Goal: Use online tool/utility: Use online tool/utility

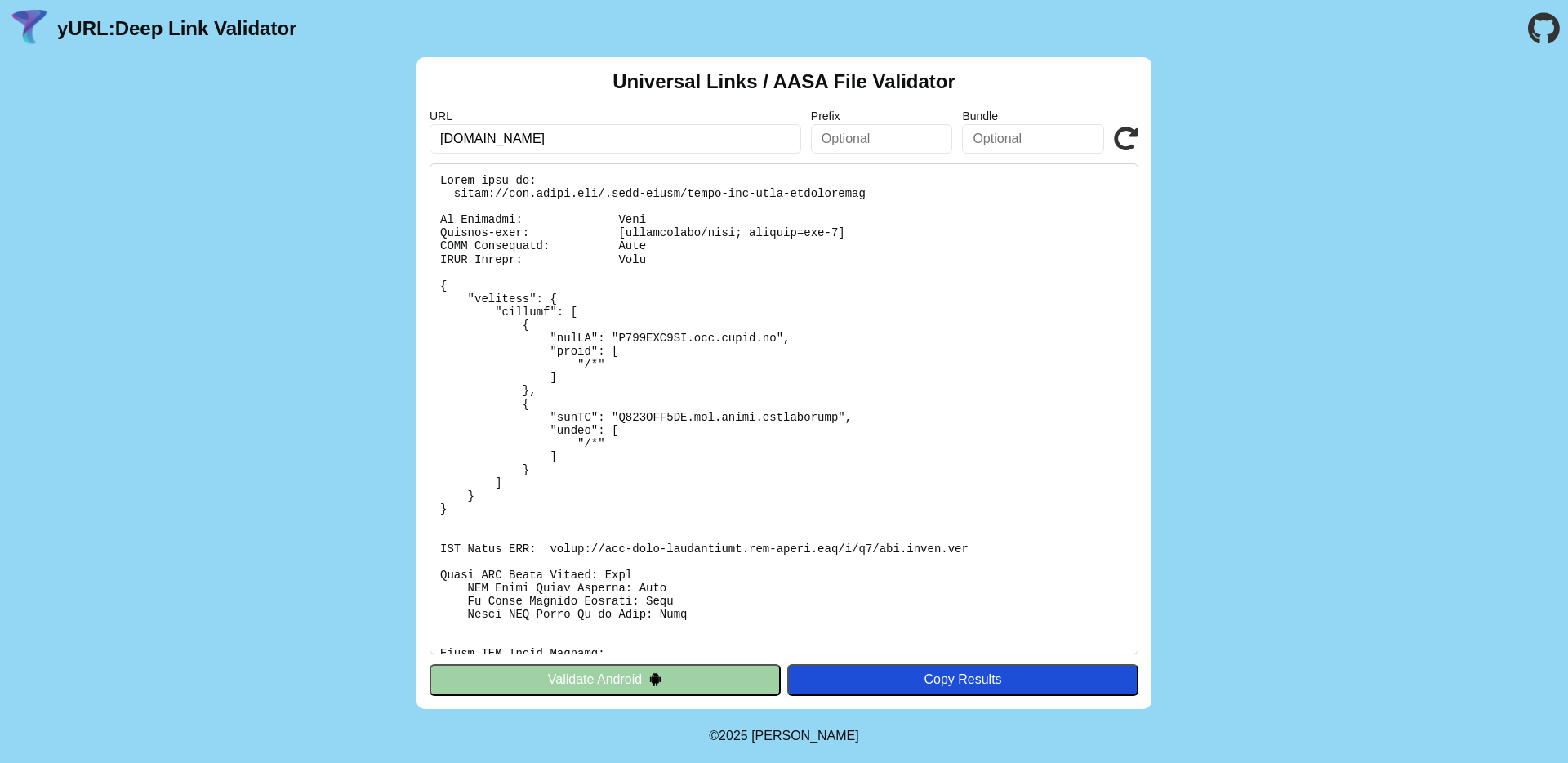
click at [687, 232] on pre at bounding box center [784, 409] width 709 height 491
click at [465, 207] on pre at bounding box center [784, 409] width 709 height 491
drag, startPoint x: 455, startPoint y: 193, endPoint x: 606, endPoint y: 194, distance: 151.0
click at [606, 194] on pre at bounding box center [784, 409] width 709 height 491
drag, startPoint x: 572, startPoint y: 371, endPoint x: 608, endPoint y: 363, distance: 36.9
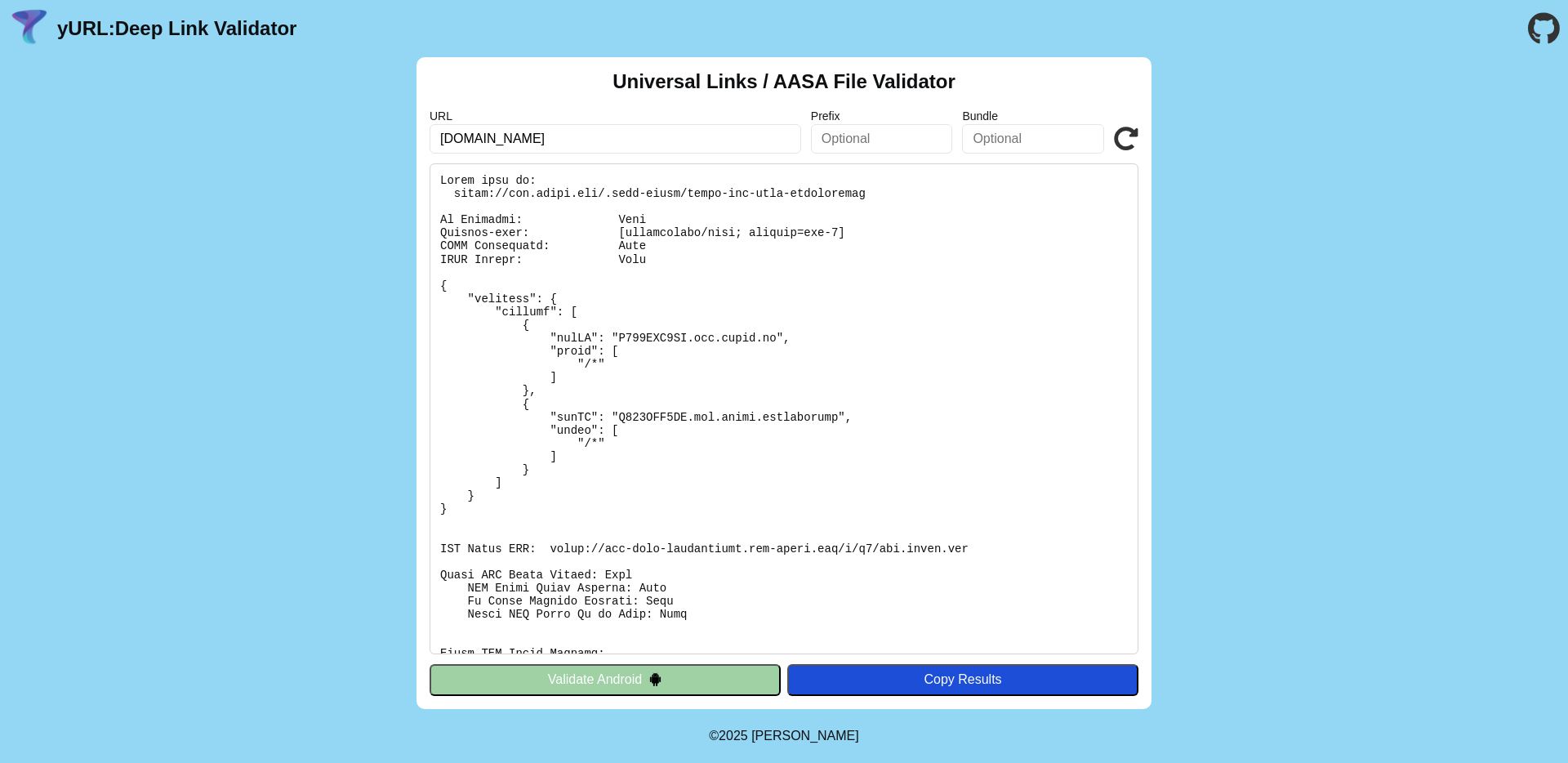
click at [608, 363] on pre at bounding box center [784, 409] width 709 height 491
click at [623, 695] on button "Validate Android" at bounding box center [605, 679] width 351 height 31
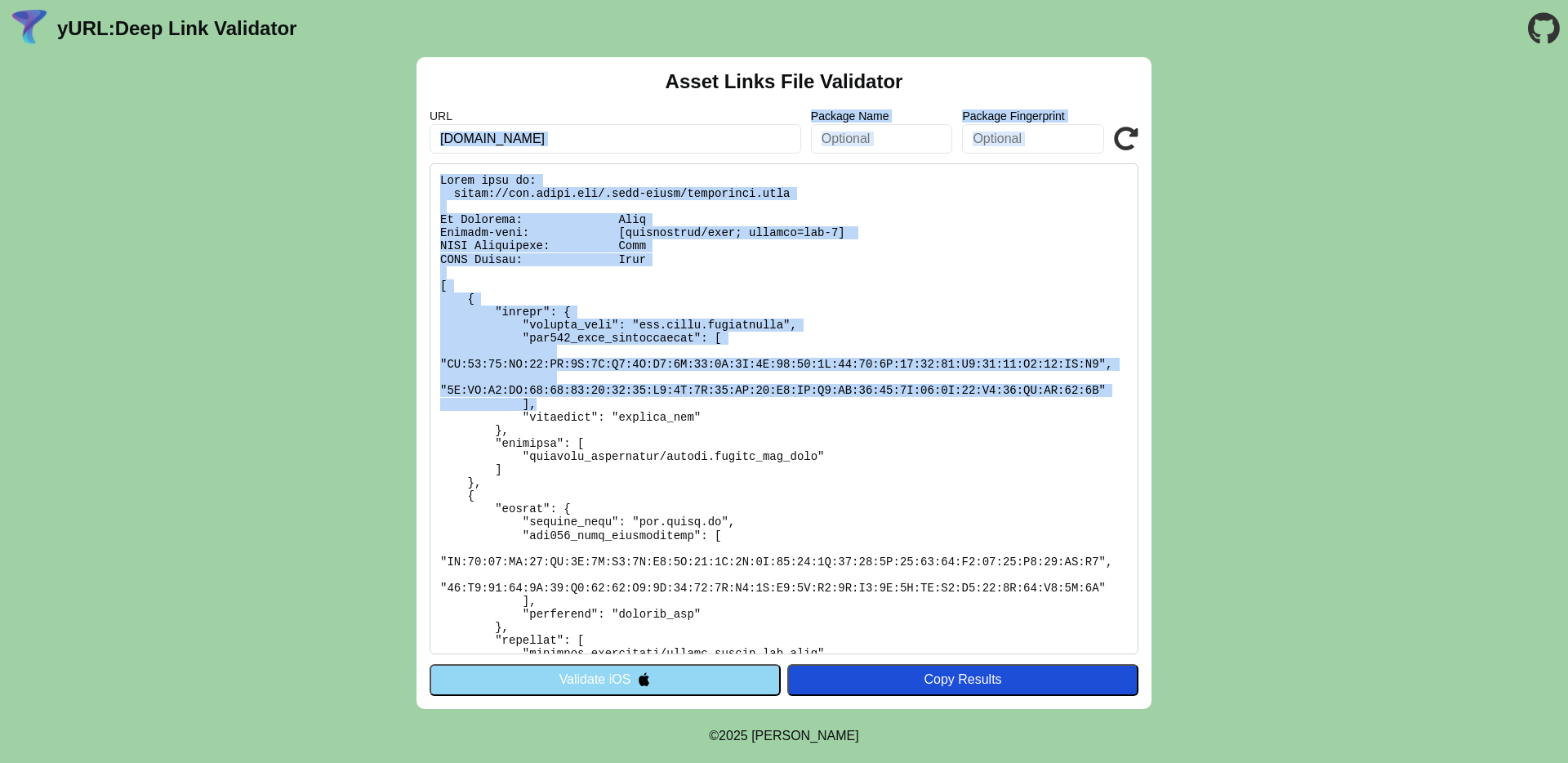
drag, startPoint x: 564, startPoint y: 399, endPoint x: 581, endPoint y: 113, distance: 286.5
click at [581, 113] on div "Asset Links File Validator URL [DOMAIN_NAME] Package Name Package Fingerprint V…" at bounding box center [783, 384] width 735 height 652
click at [576, 203] on pre at bounding box center [784, 409] width 709 height 491
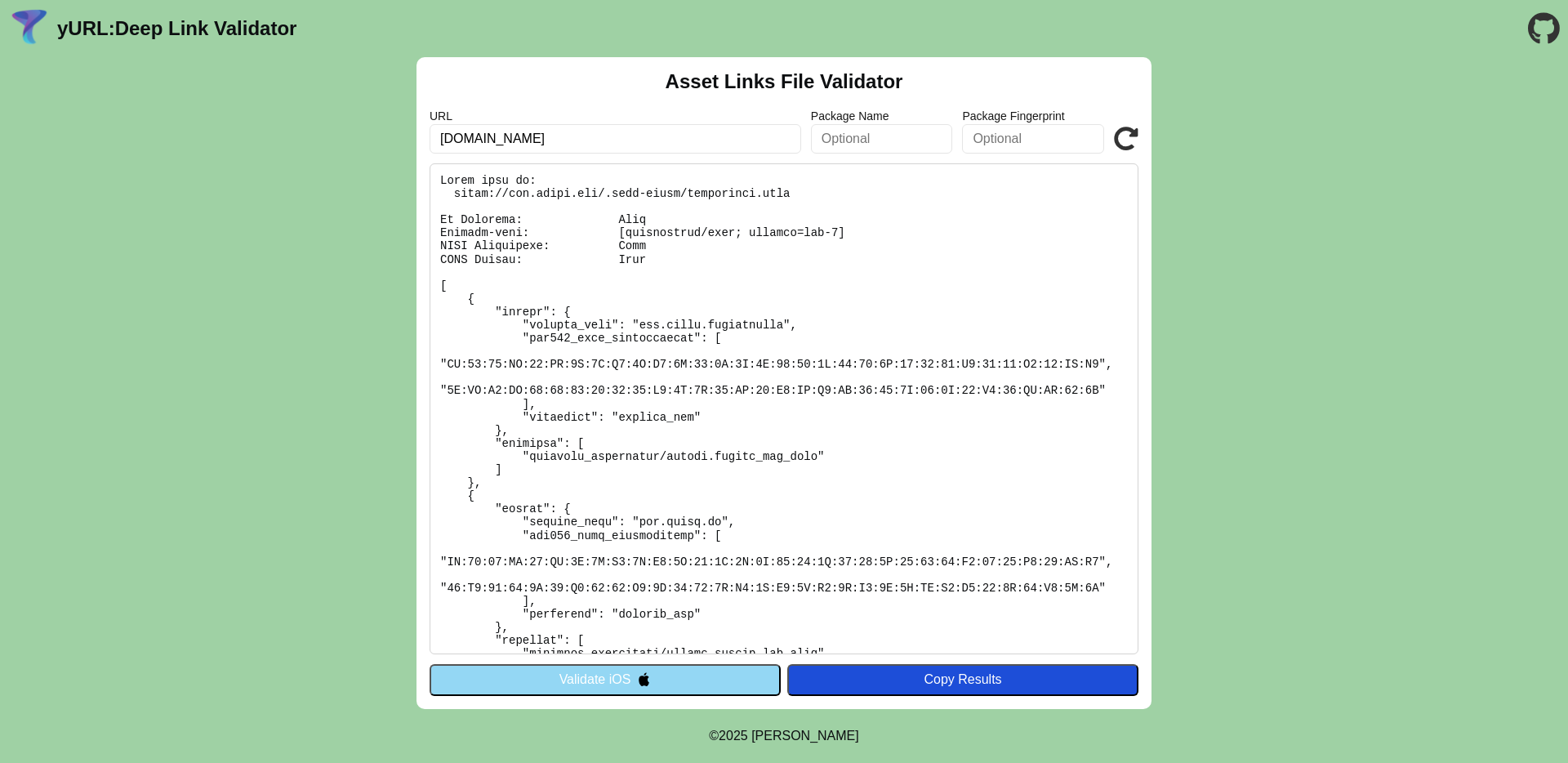
click at [617, 684] on button "Validate iOS" at bounding box center [605, 679] width 351 height 31
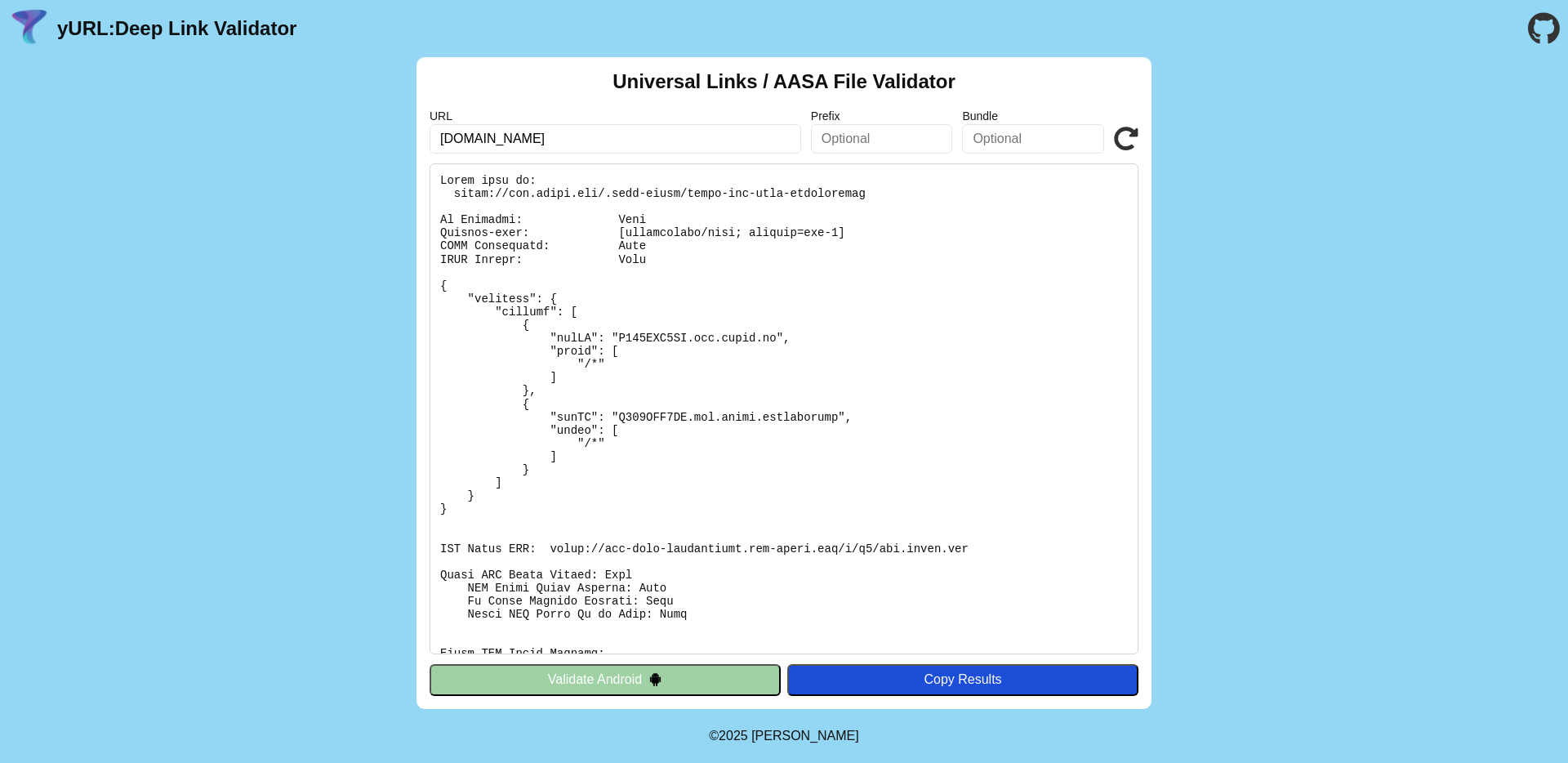
click at [636, 313] on pre at bounding box center [784, 409] width 709 height 491
click at [635, 352] on pre at bounding box center [784, 409] width 709 height 491
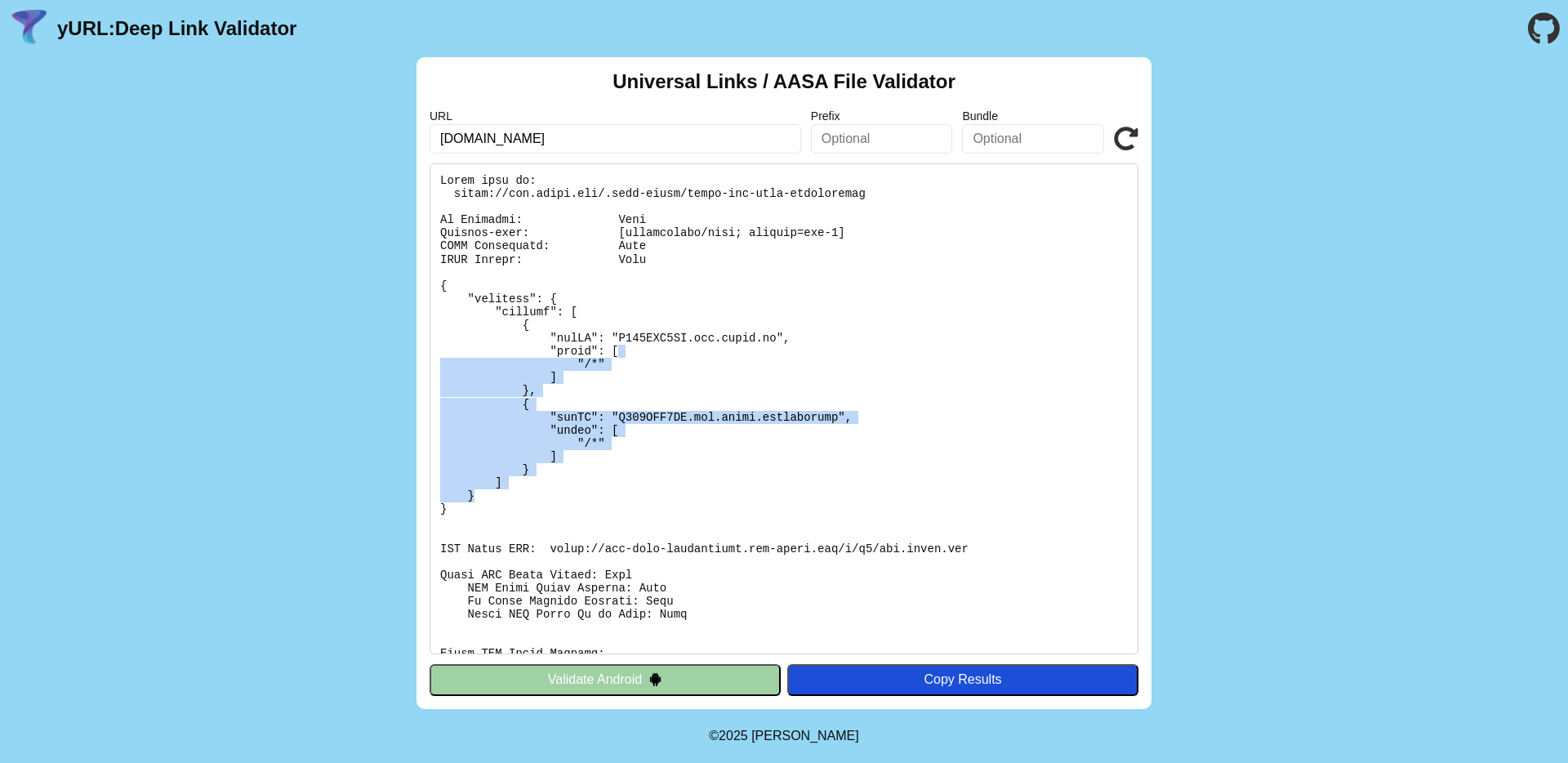
drag, startPoint x: 638, startPoint y: 395, endPoint x: 674, endPoint y: 762, distance: 368.8
click at [653, 673] on div "Universal Links / AASA File Validator URL [DOMAIN_NAME] Prefix Bundle Validate …" at bounding box center [783, 384] width 735 height 652
